Goal: Task Accomplishment & Management: Manage account settings

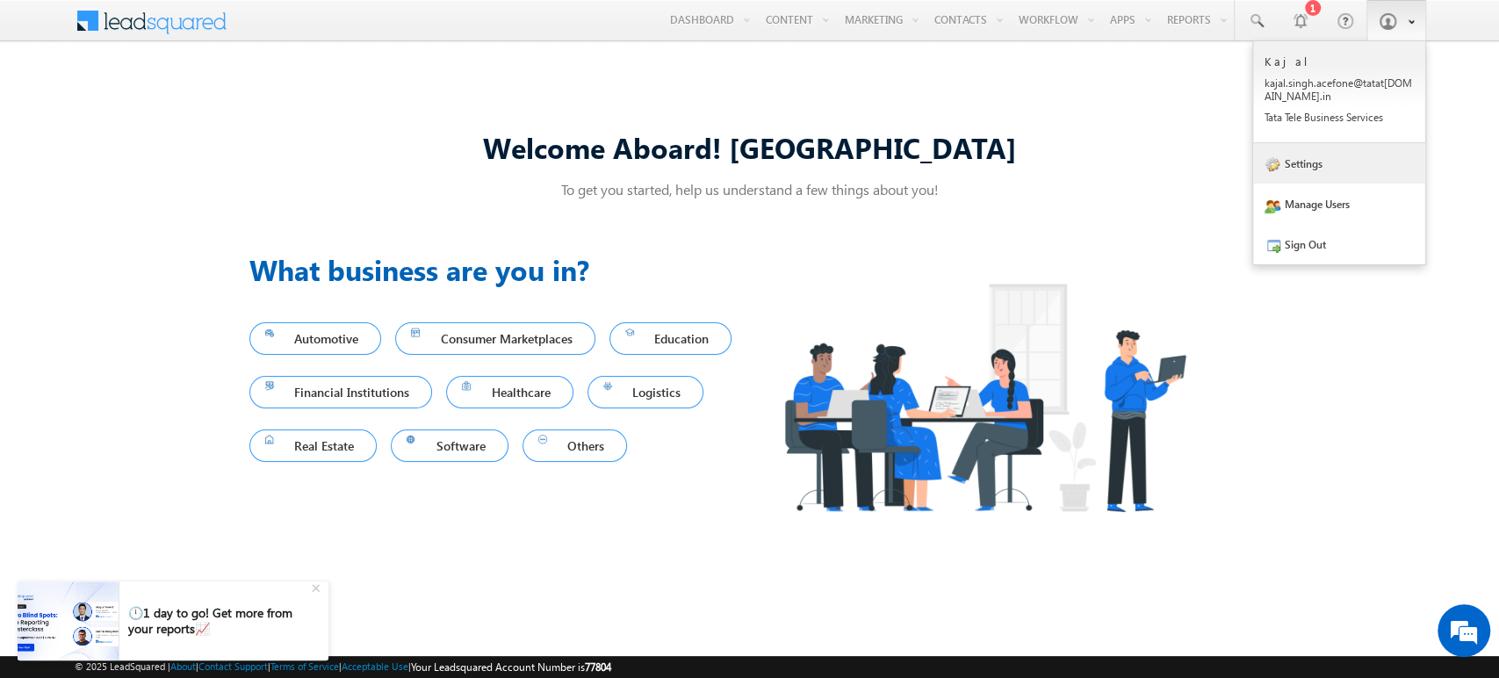
click at [1338, 166] on link "Settings" at bounding box center [1339, 163] width 172 height 40
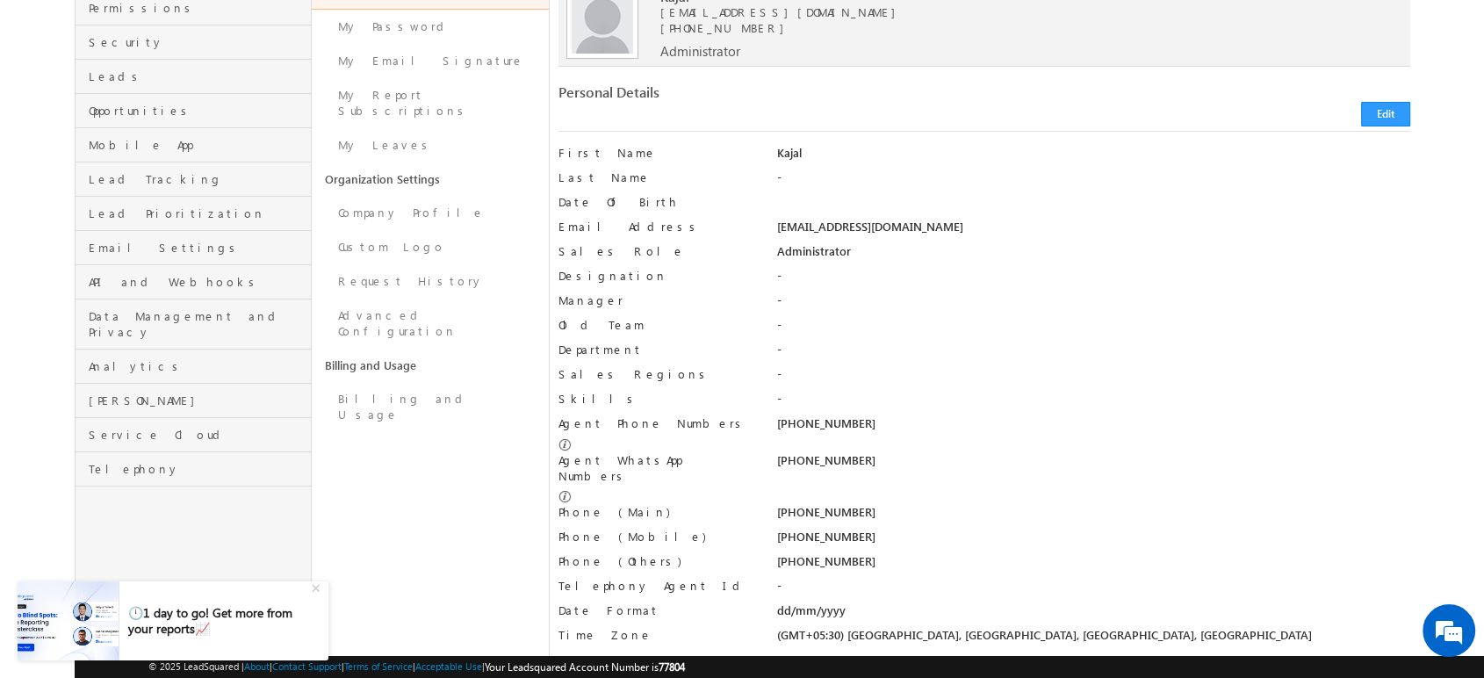
scroll to position [183, 0]
drag, startPoint x: 868, startPoint y: 419, endPoint x: 801, endPoint y: 429, distance: 68.4
click at [801, 429] on div "+91-9821498966" at bounding box center [1092, 426] width 633 height 25
copy div "9821498966"
